Goal: Navigation & Orientation: Find specific page/section

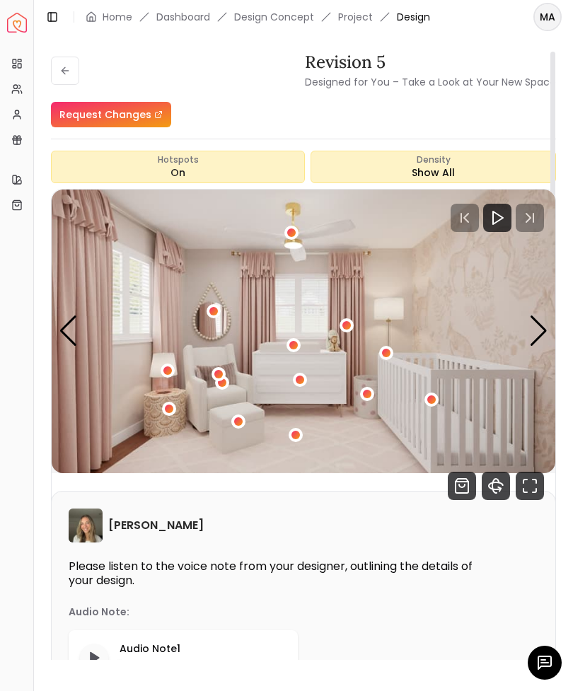
click at [521, 485] on icon "Fullscreen" at bounding box center [530, 486] width 28 height 28
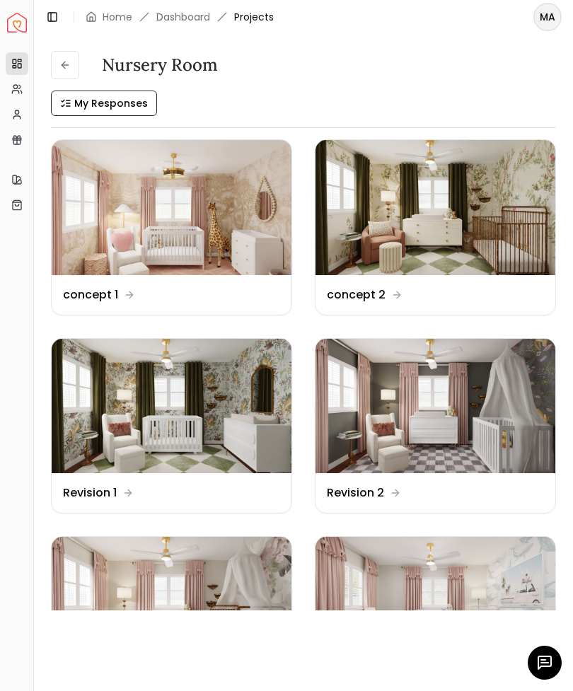
click at [110, 594] on img at bounding box center [172, 604] width 240 height 135
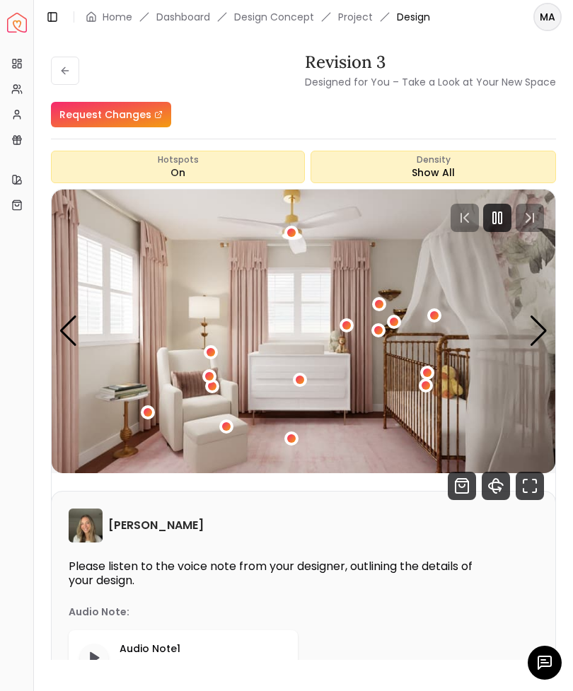
click at [524, 493] on icon "Fullscreen" at bounding box center [530, 486] width 28 height 28
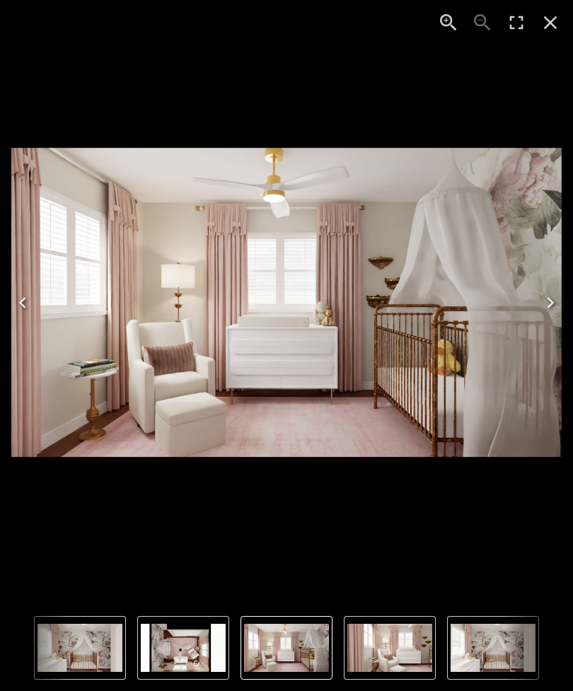
click at [502, 25] on button "Enter Fullscreen" at bounding box center [517, 23] width 34 height 34
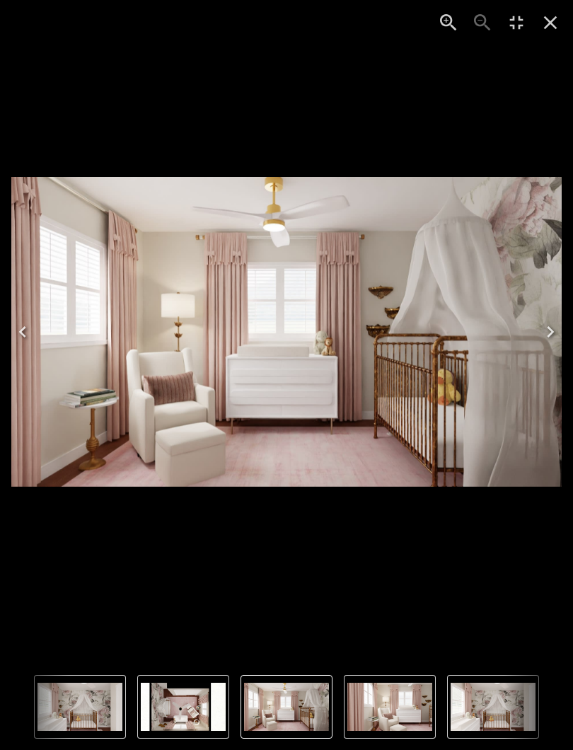
click at [549, 24] on icon "Close" at bounding box center [550, 22] width 13 height 13
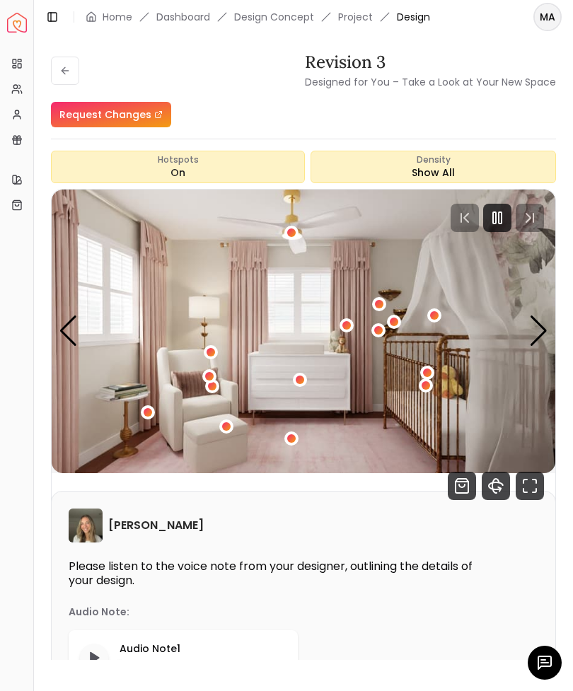
click at [483, 490] on icon "360 View" at bounding box center [496, 486] width 28 height 28
click at [64, 71] on icon at bounding box center [65, 71] width 6 height 0
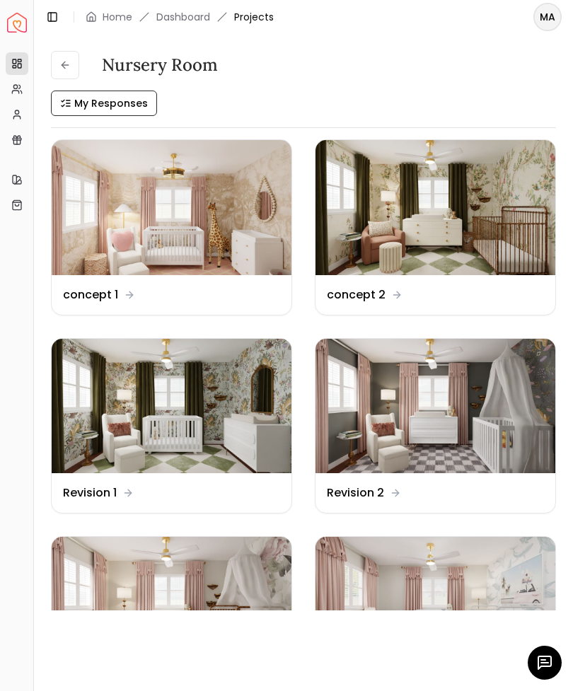
click at [388, 217] on img at bounding box center [436, 207] width 240 height 135
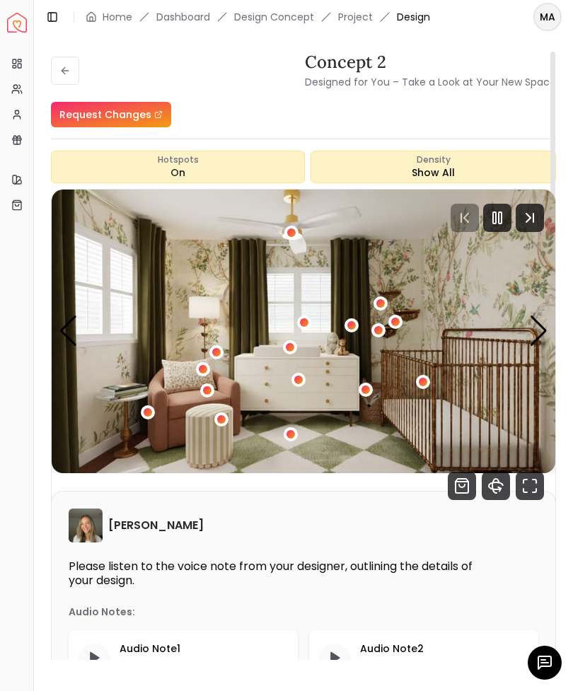
click at [494, 486] on icon "360 View" at bounding box center [496, 486] width 28 height 28
click at [64, 69] on icon at bounding box center [64, 70] width 4 height 6
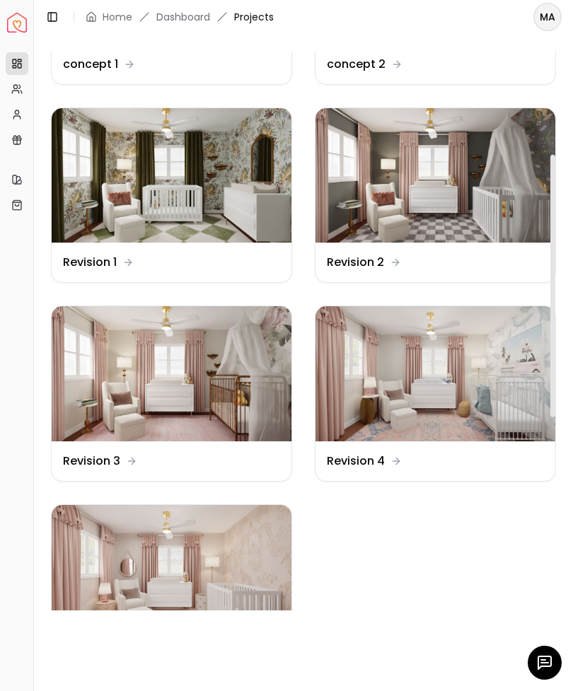
scroll to position [238, 0]
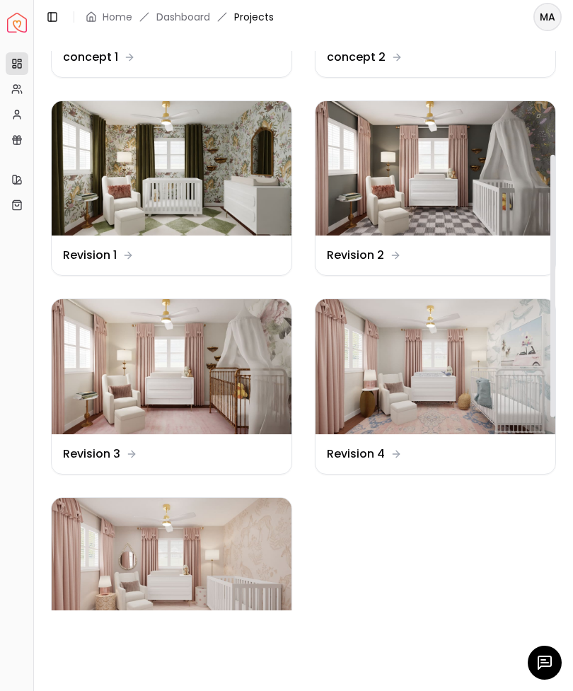
click at [115, 562] on img at bounding box center [172, 565] width 240 height 135
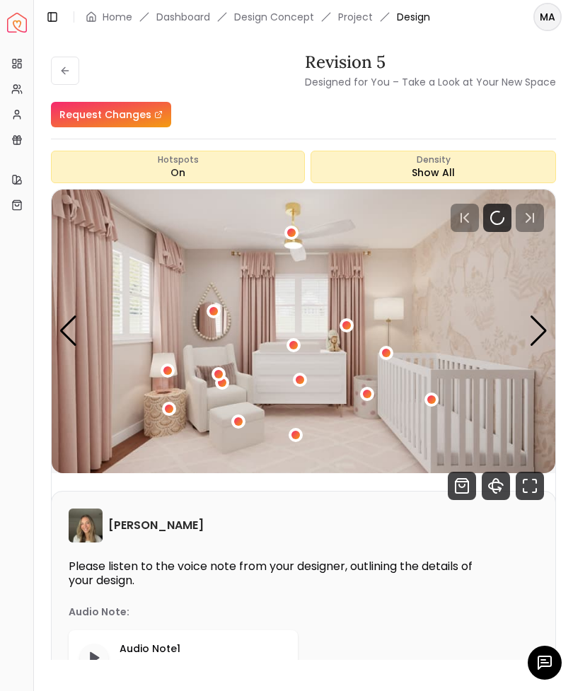
click at [493, 486] on icon "360 View" at bounding box center [495, 486] width 6 height 14
click at [485, 483] on icon "360 View" at bounding box center [496, 486] width 28 height 28
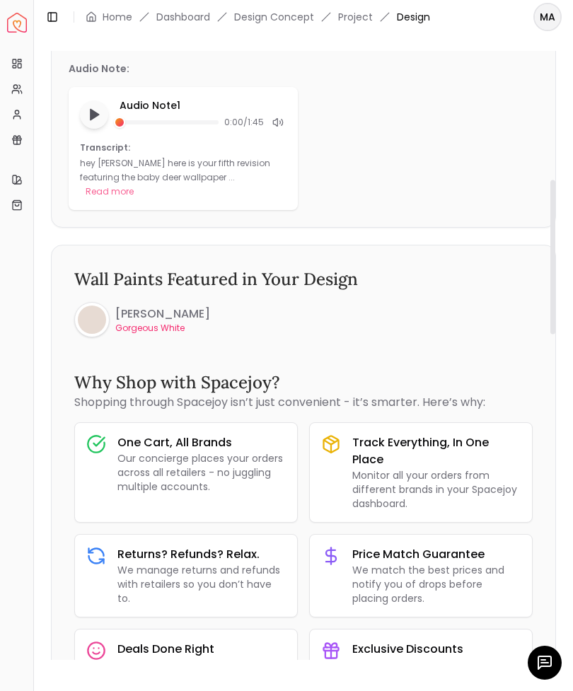
scroll to position [545, 0]
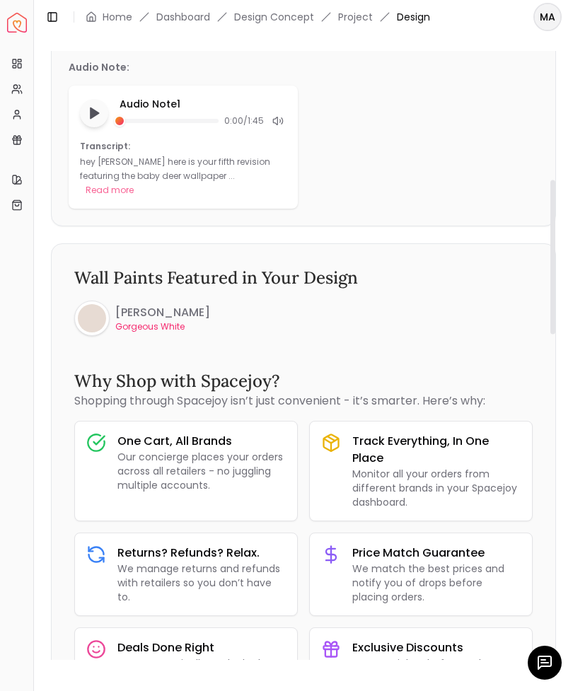
click at [132, 321] on p "Gorgeous White" at bounding box center [162, 326] width 95 height 11
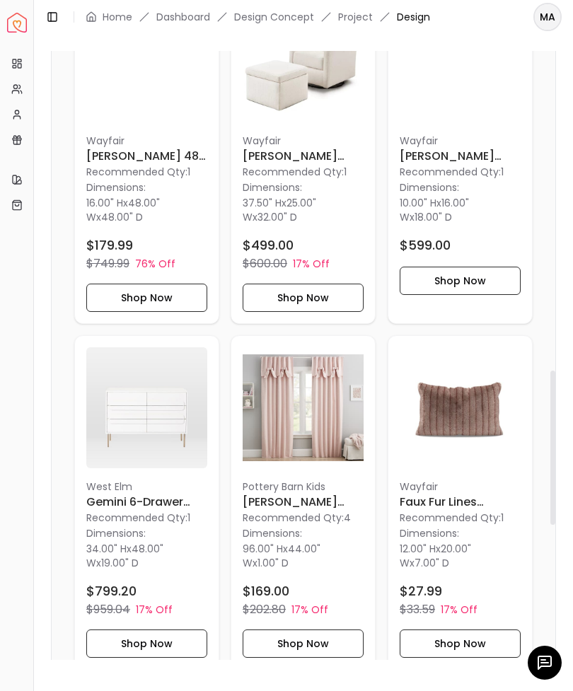
scroll to position [1363, 0]
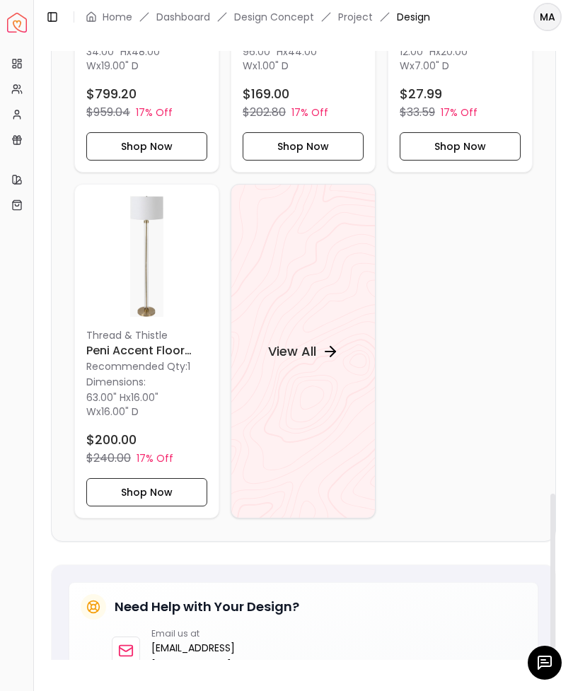
click at [37, 402] on button "Toggle Sidebar" at bounding box center [33, 345] width 11 height 691
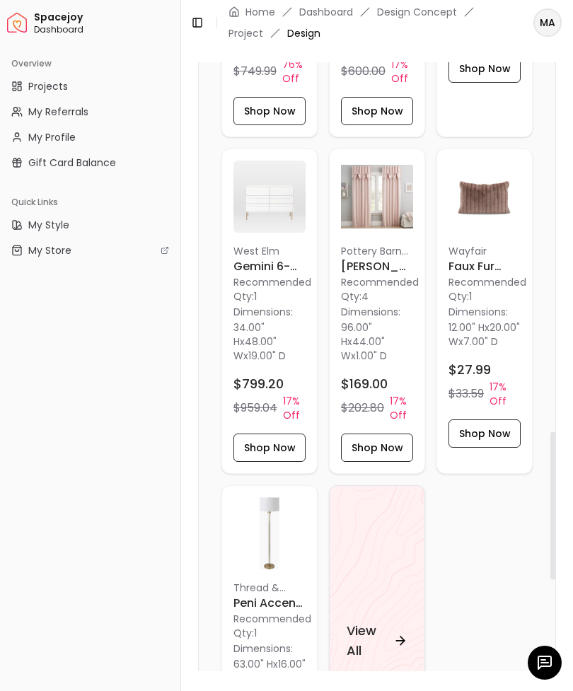
scroll to position [1648, 0]
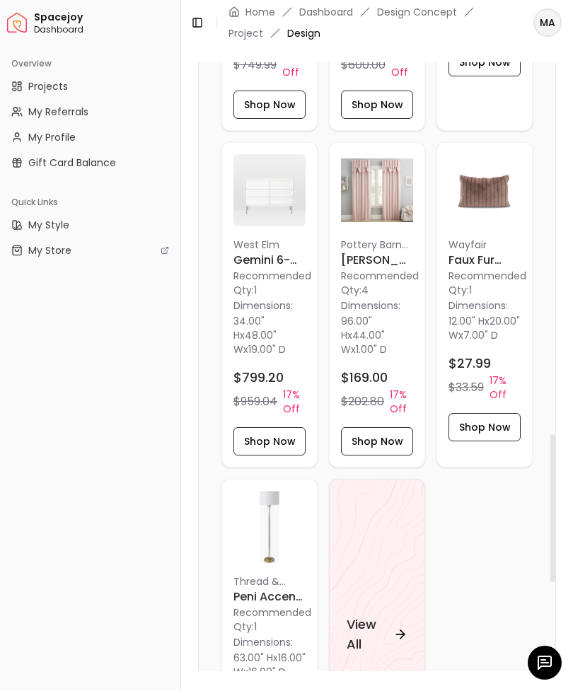
click at [260, 514] on img at bounding box center [269, 527] width 72 height 72
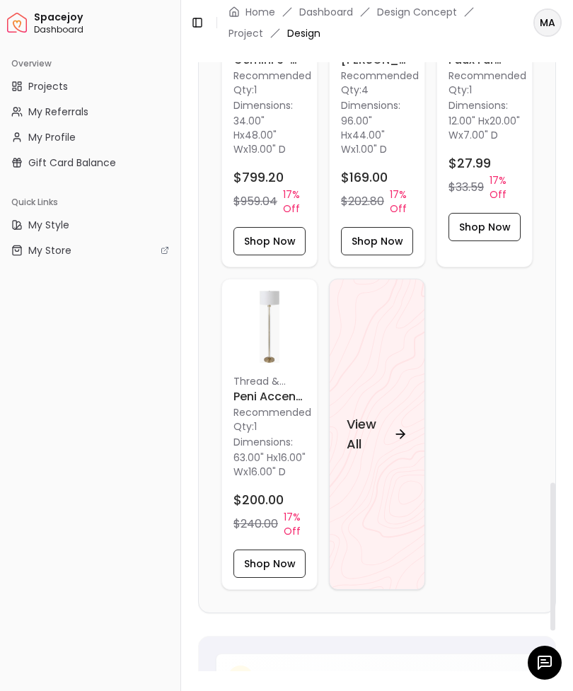
scroll to position [1869, 0]
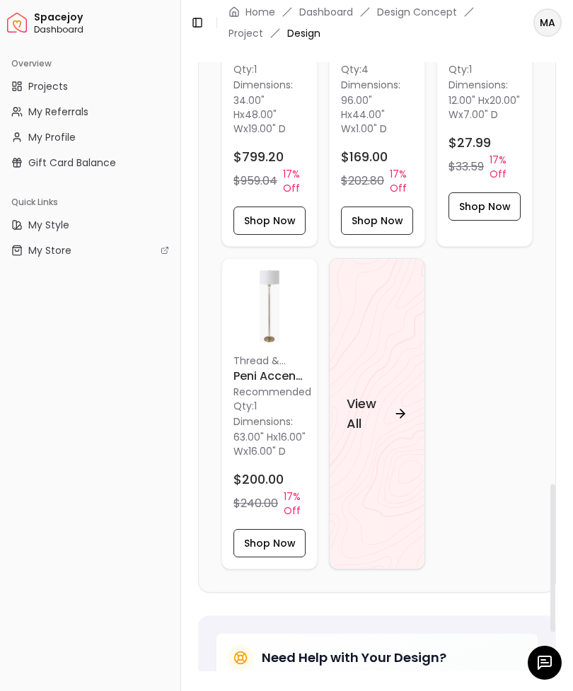
click at [367, 420] on h4 "View All" at bounding box center [367, 414] width 41 height 40
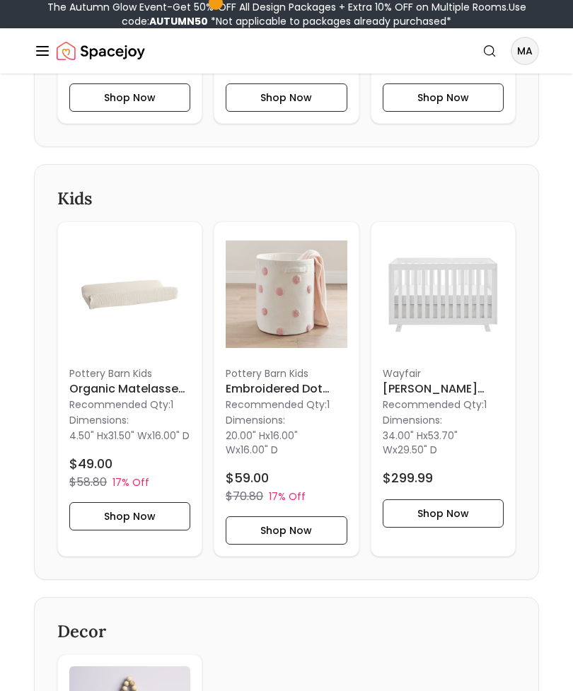
scroll to position [2038, 0]
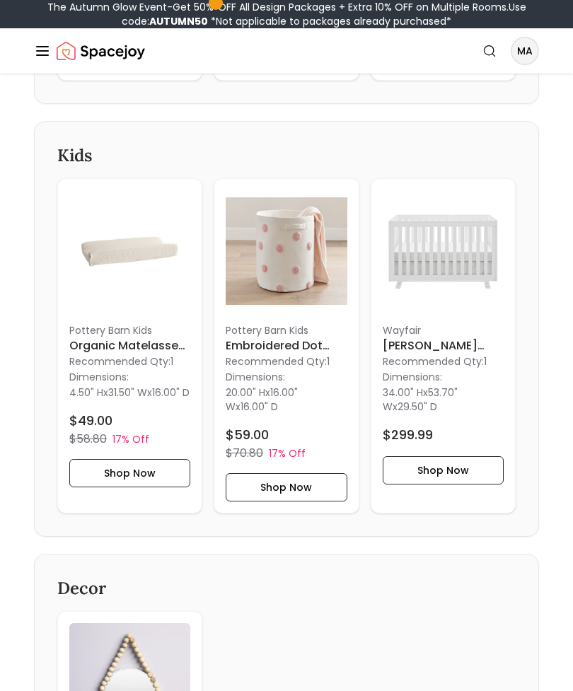
click at [421, 252] on img at bounding box center [443, 250] width 121 height 121
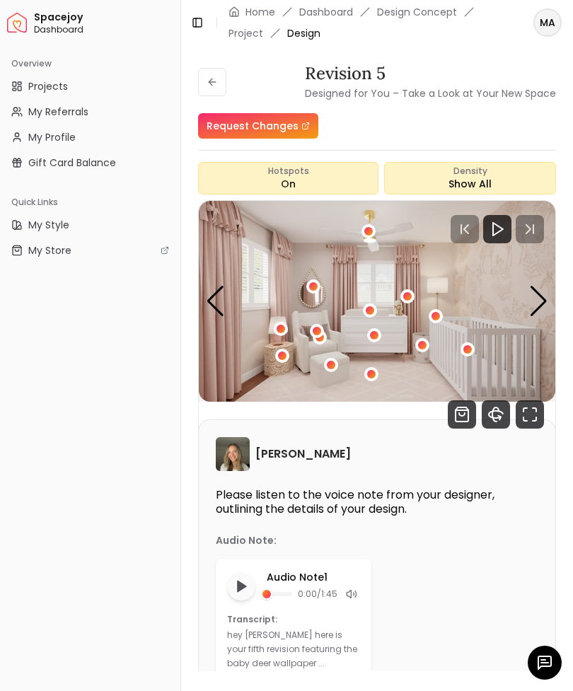
click at [533, 412] on icon "Fullscreen" at bounding box center [530, 414] width 28 height 28
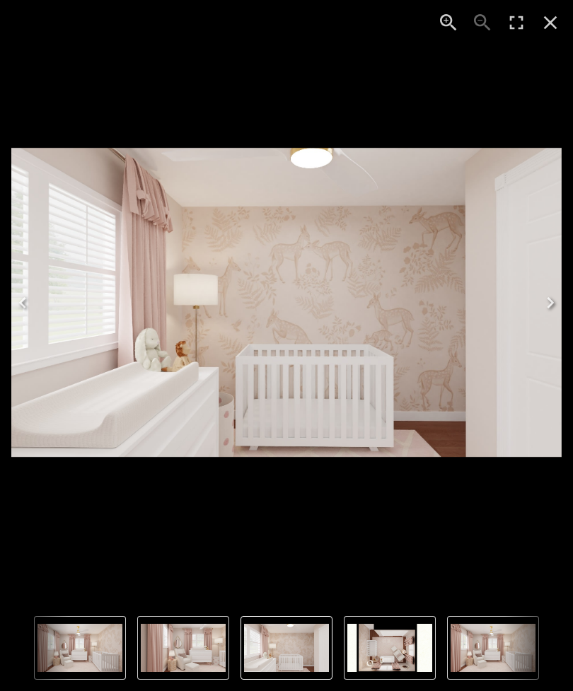
click at [554, 24] on icon "Close" at bounding box center [550, 22] width 23 height 23
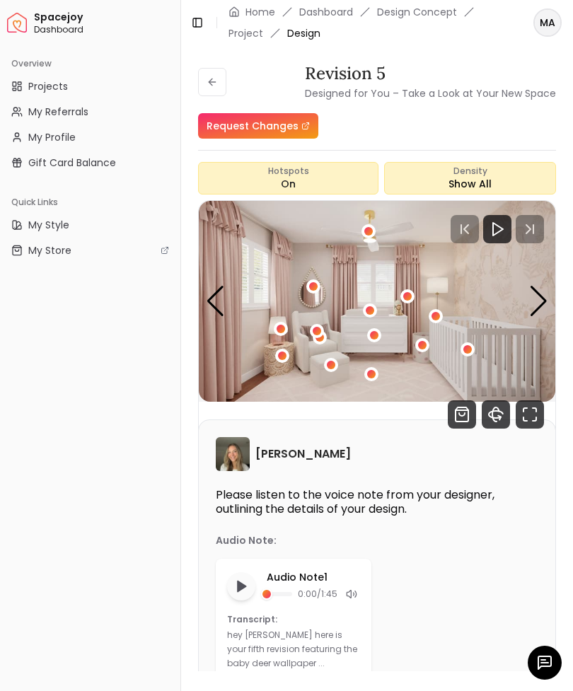
click at [219, 76] on button at bounding box center [212, 82] width 28 height 28
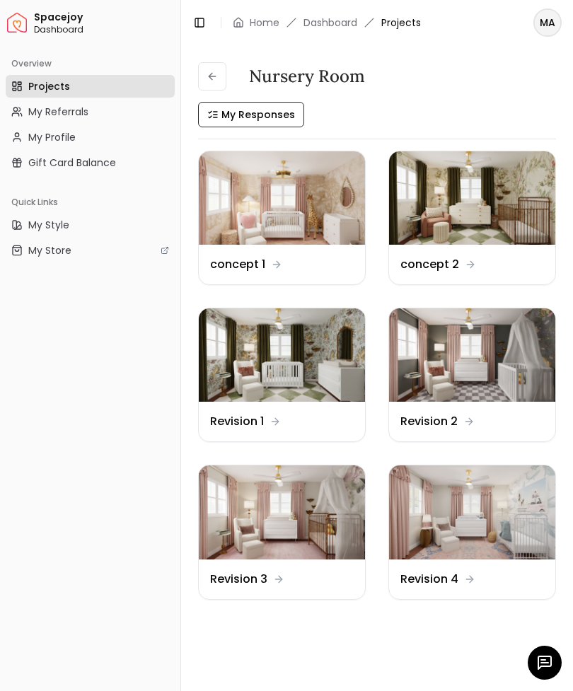
click at [261, 509] on img at bounding box center [282, 512] width 166 height 93
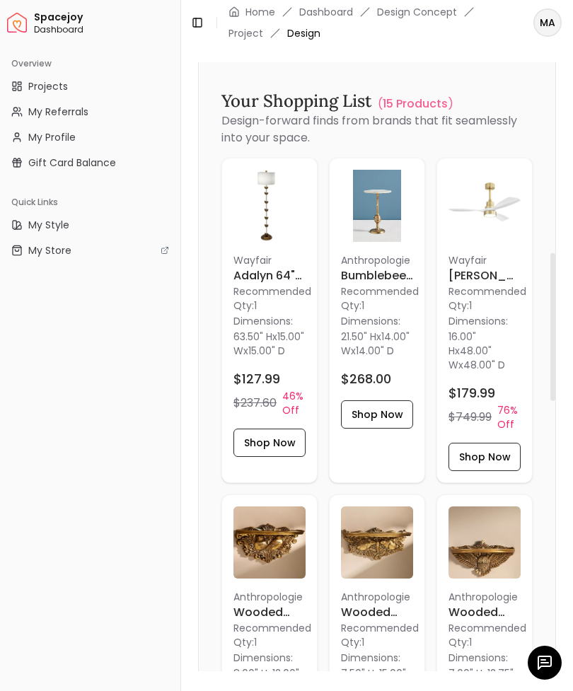
click at [185, 377] on button "Toggle Sidebar" at bounding box center [180, 345] width 11 height 691
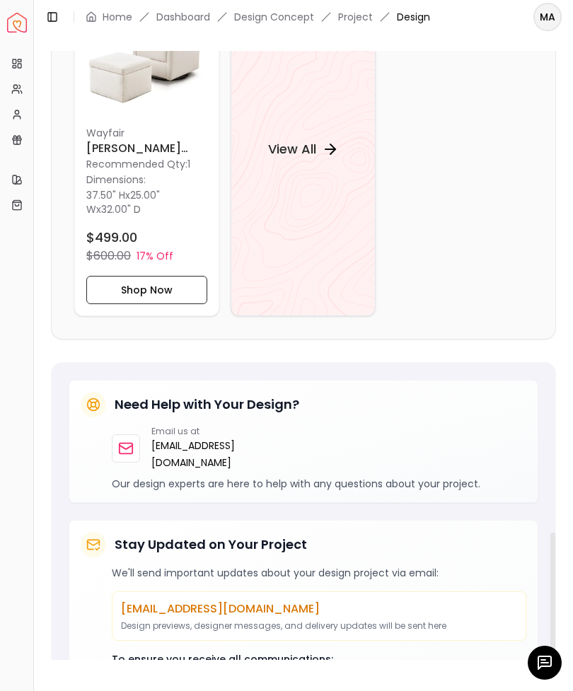
scroll to position [2012, 0]
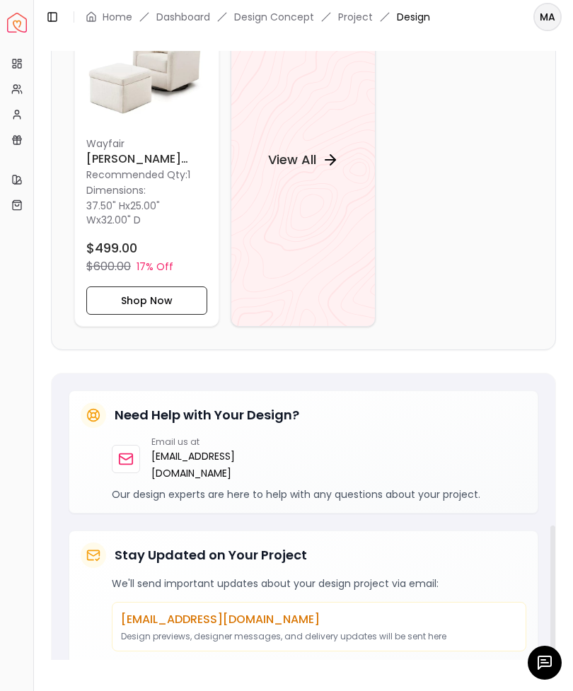
click at [282, 170] on h4 "View All" at bounding box center [292, 160] width 48 height 20
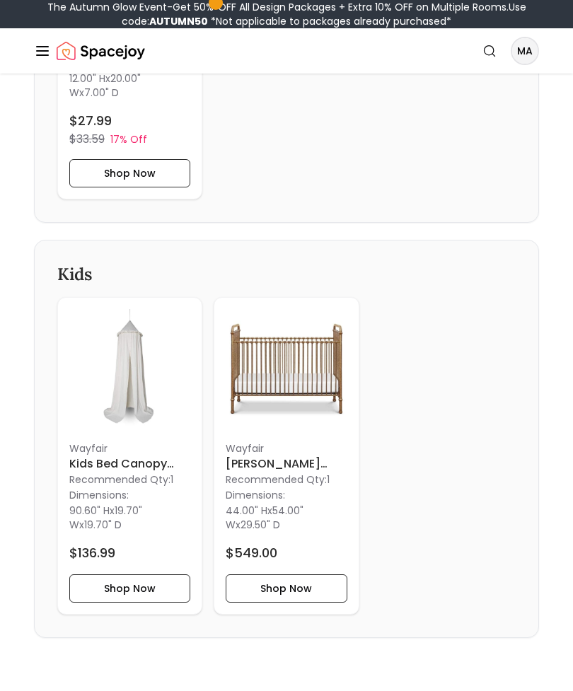
scroll to position [2713, 0]
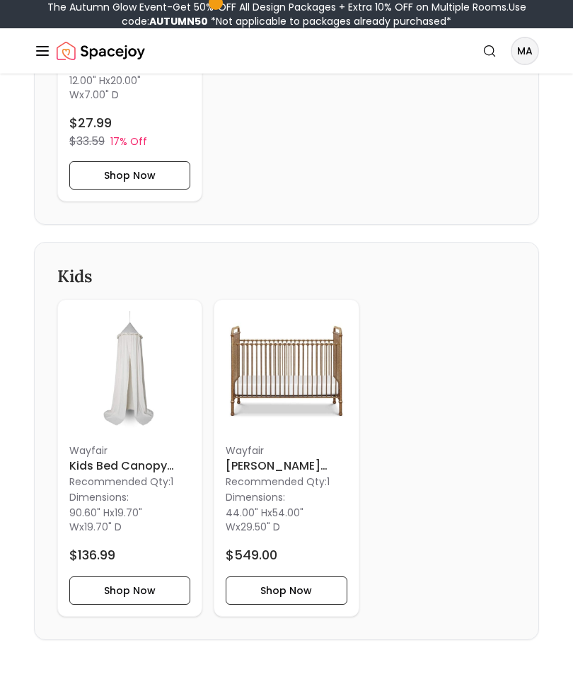
click at [262, 432] on img at bounding box center [286, 371] width 121 height 121
